Goal: Obtain resource: Download file/media

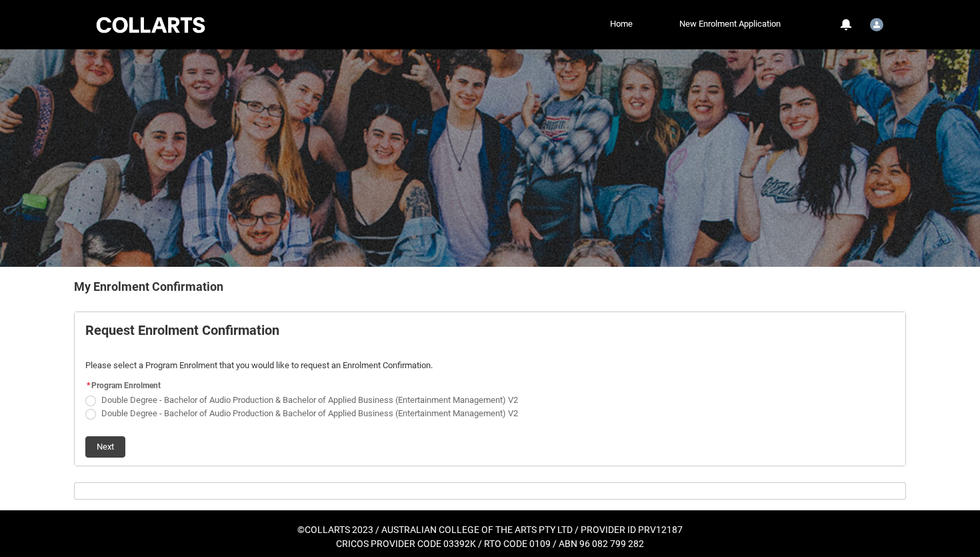
click at [93, 401] on span "REDU_Generate_Enrolment_Confirmation flow" at bounding box center [90, 400] width 11 height 11
click at [85, 393] on input "Double Degree - Bachelor of Audio Production & Bachelor of Applied Business (En…" at bounding box center [85, 392] width 1 height 1
radio input "true"
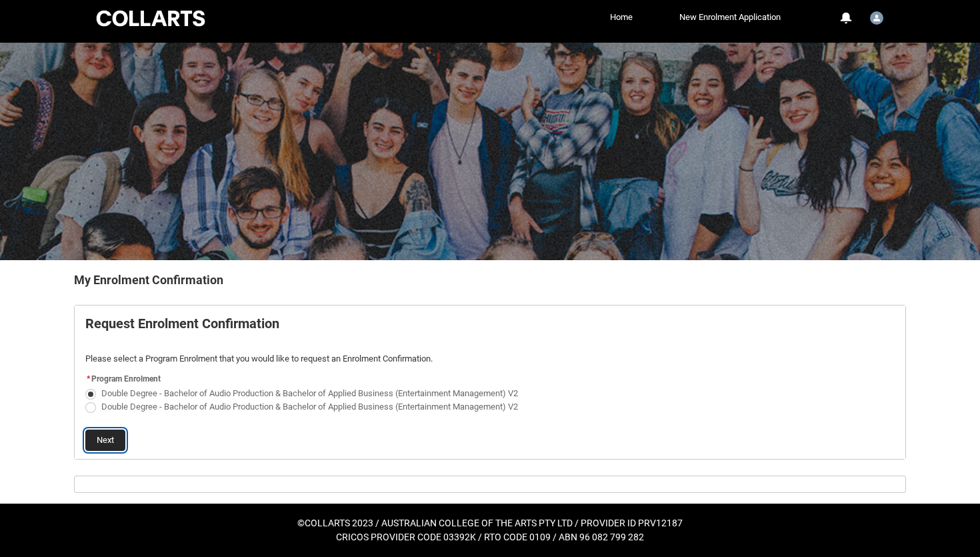
click at [115, 438] on button "Next" at bounding box center [105, 439] width 40 height 21
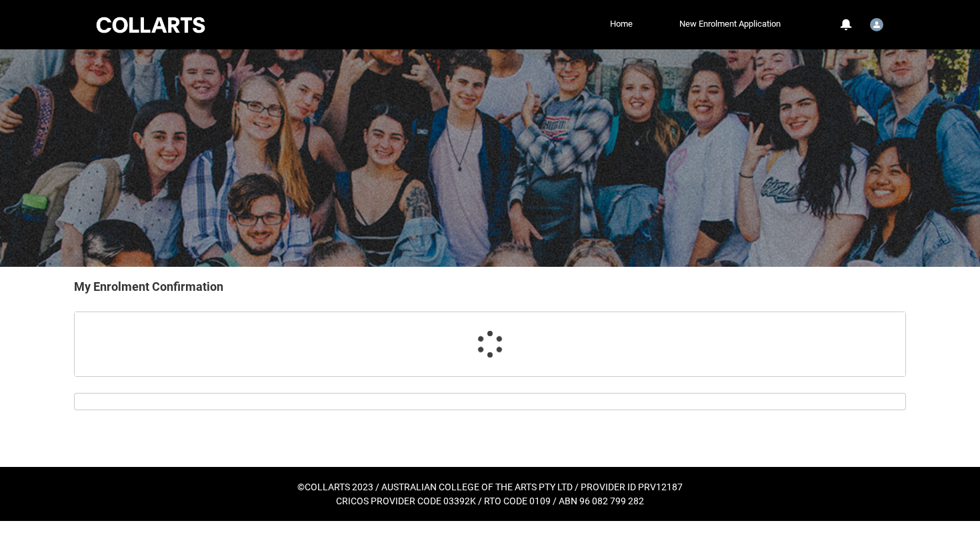
scroll to position [0, 0]
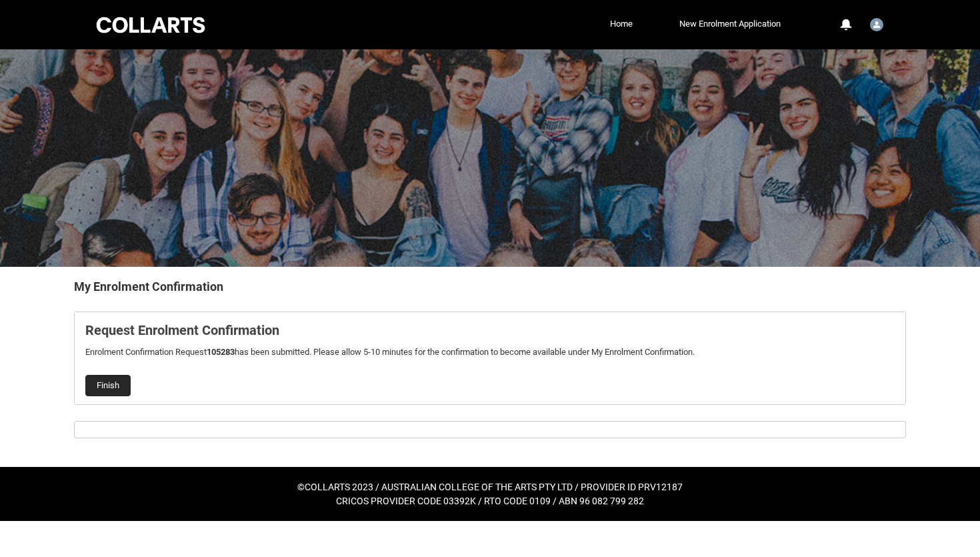
click at [114, 381] on button "Finish" at bounding box center [107, 385] width 45 height 21
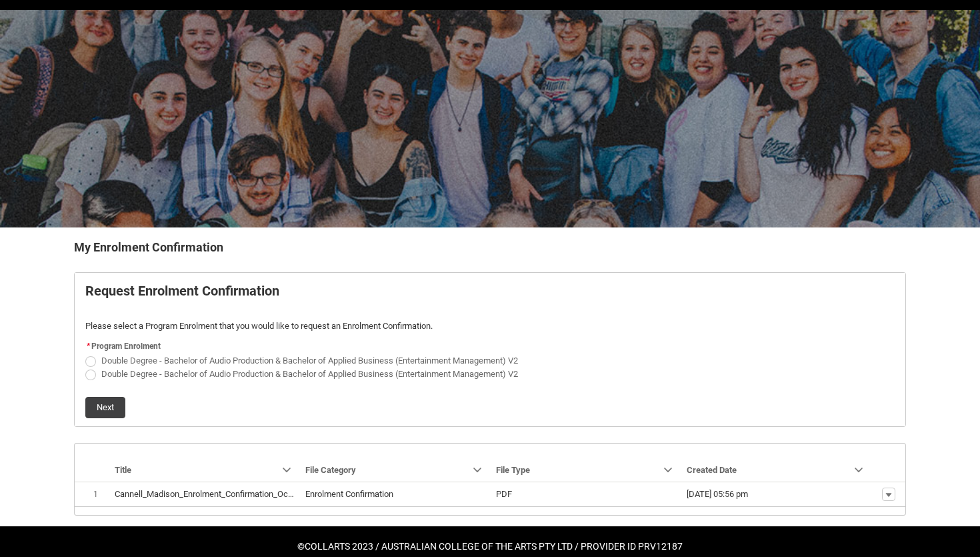
scroll to position [63, 0]
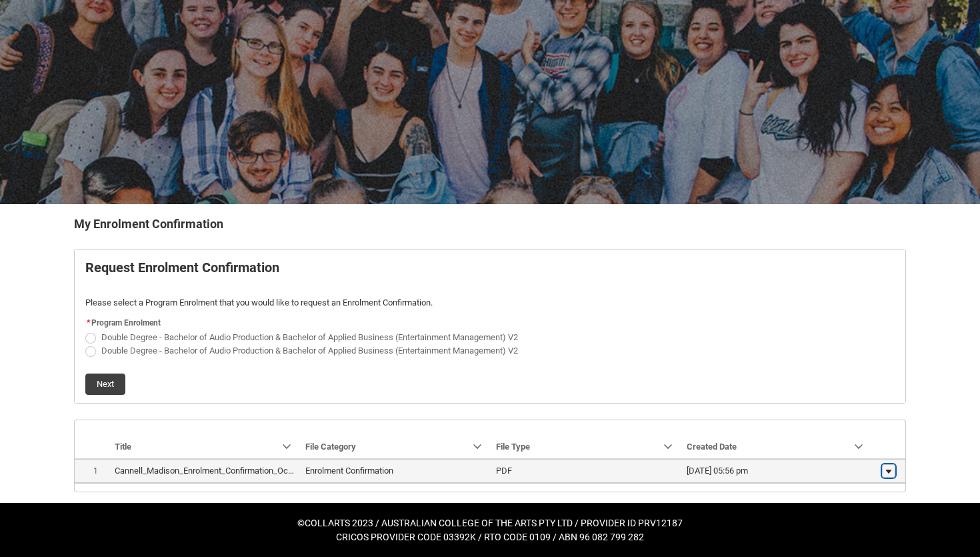
click at [889, 469] on lightning-primitive-icon "button" at bounding box center [889, 470] width 8 height 9
click at [874, 467] on span "Download" at bounding box center [858, 467] width 37 height 12
